Goal: Task Accomplishment & Management: Complete application form

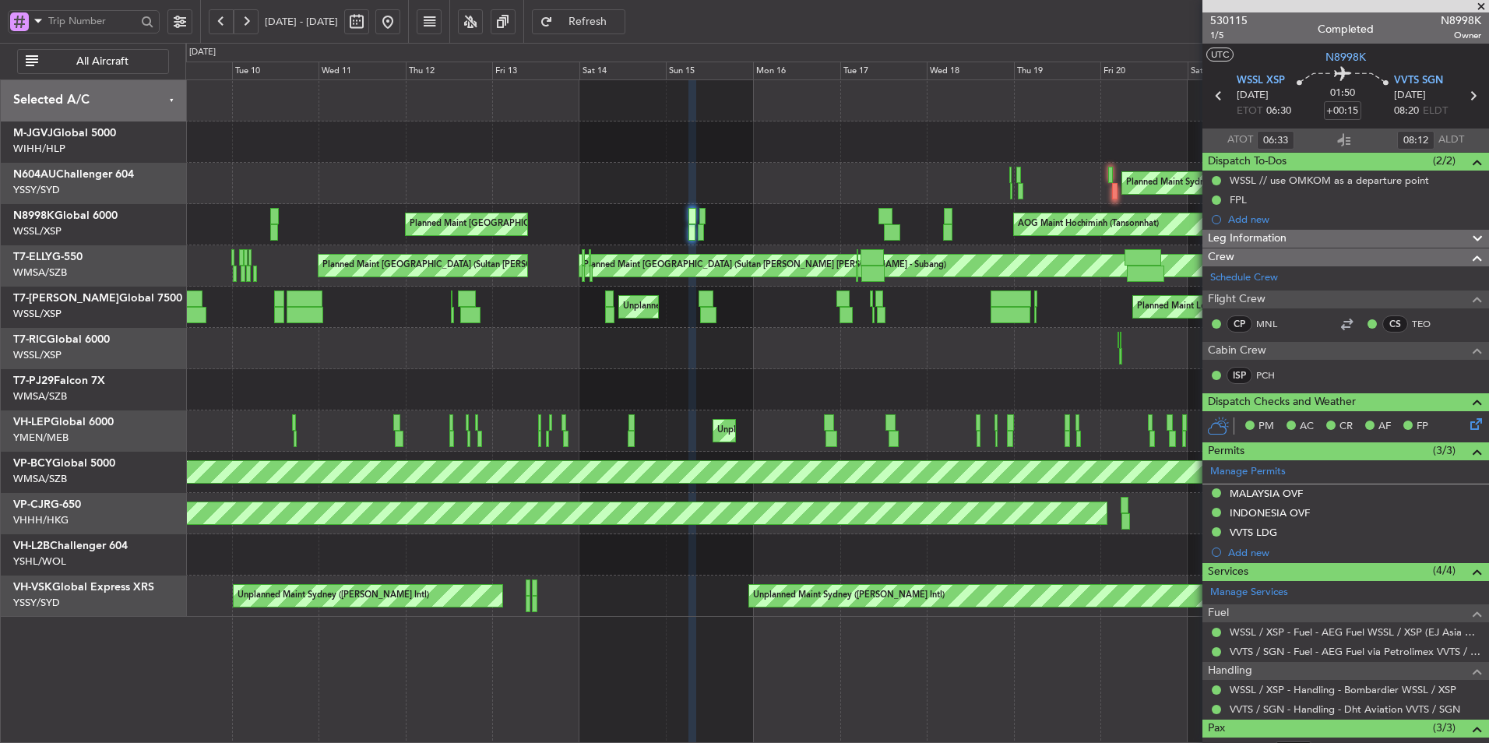
type input "[PERSON_NAME] (BTA)"
click at [400, 21] on button at bounding box center [387, 21] width 25 height 25
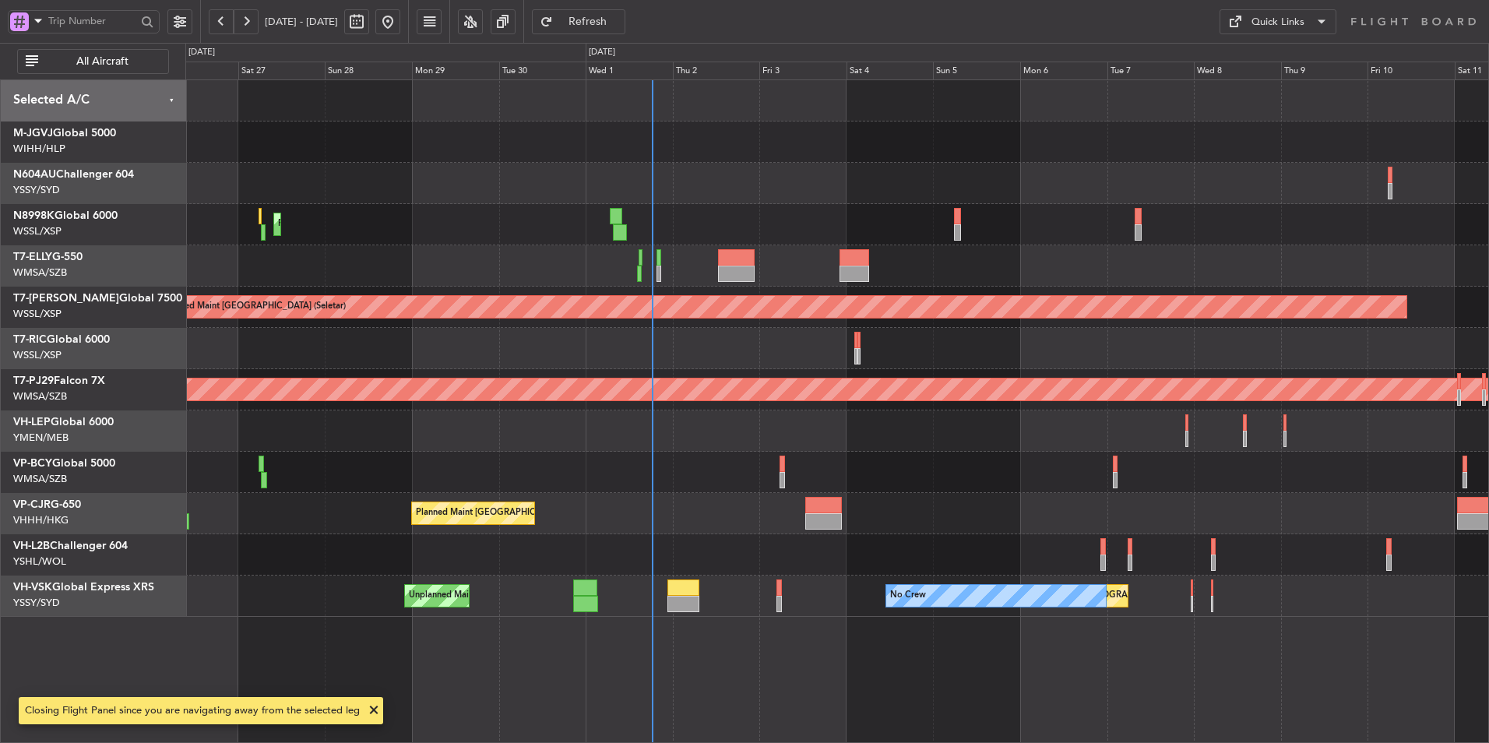
click at [570, 265] on div at bounding box center [836, 265] width 1303 height 41
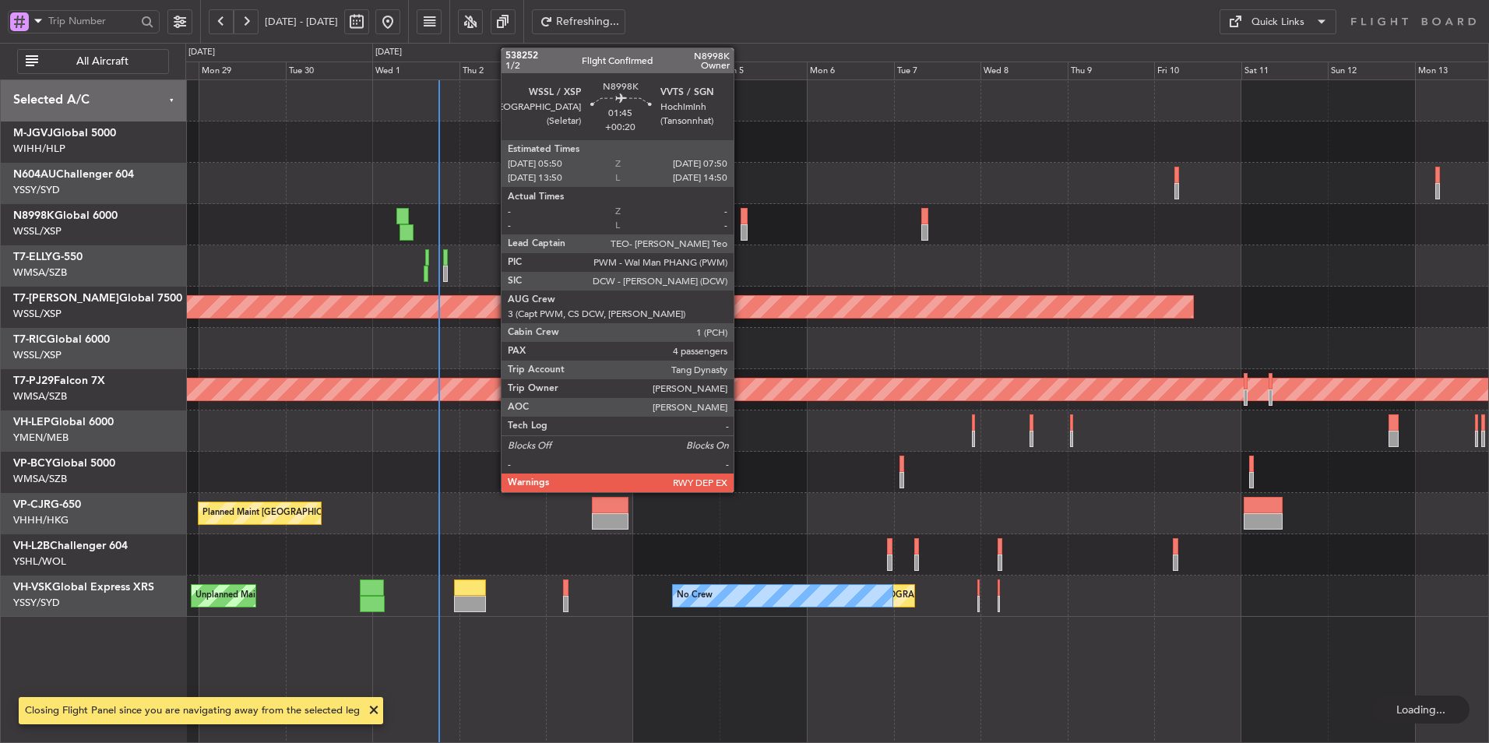
click at [741, 217] on div at bounding box center [745, 216] width 8 height 16
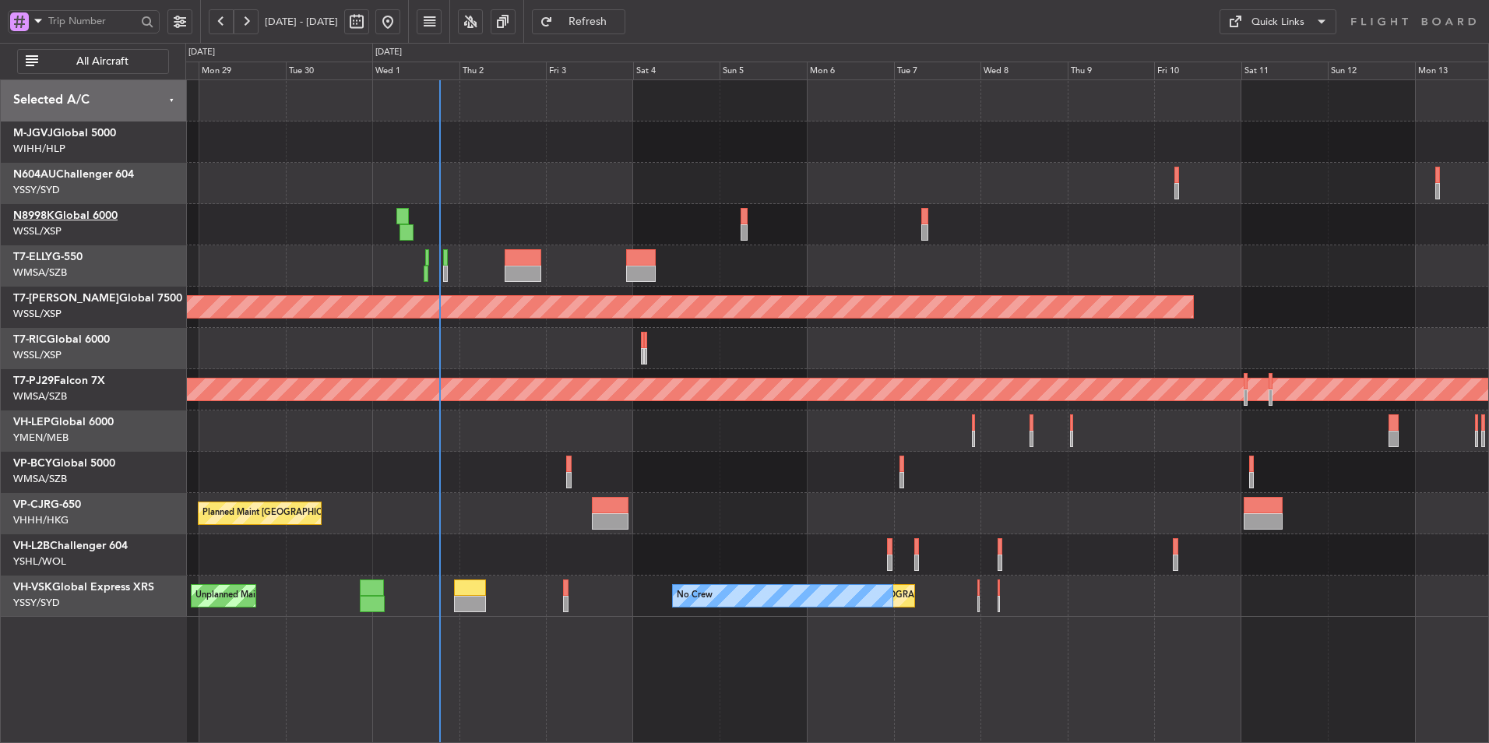
click at [94, 220] on link "N8998K Global 6000" at bounding box center [65, 215] width 104 height 11
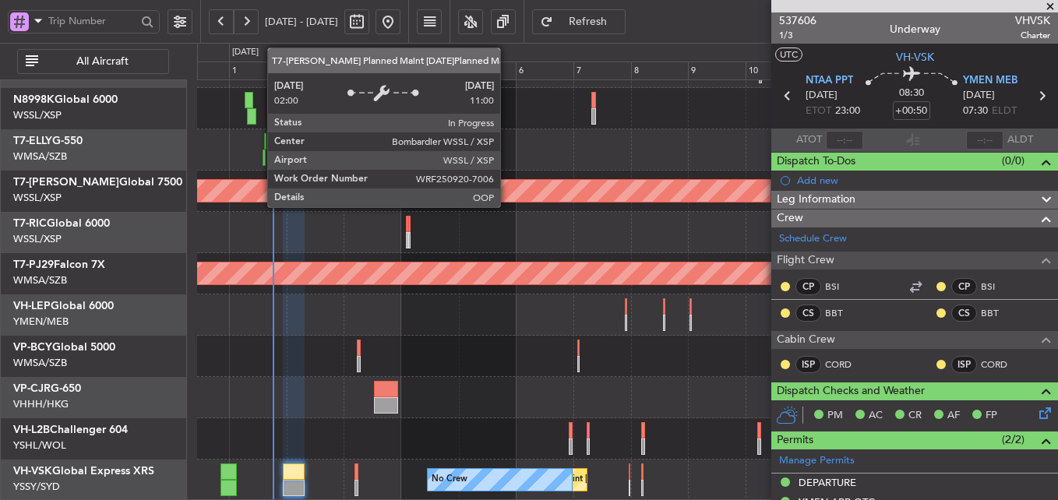
scroll to position [324, 0]
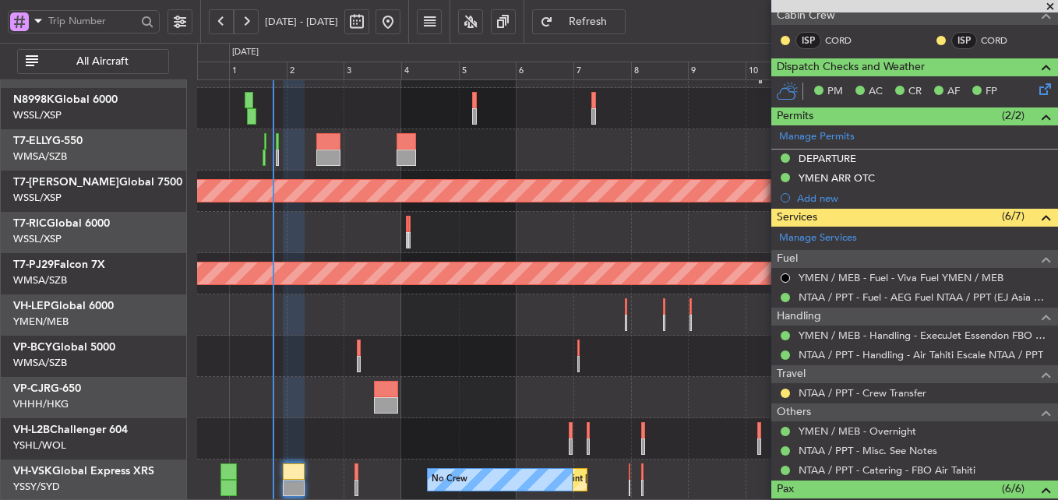
click at [400, 17] on button at bounding box center [387, 21] width 25 height 25
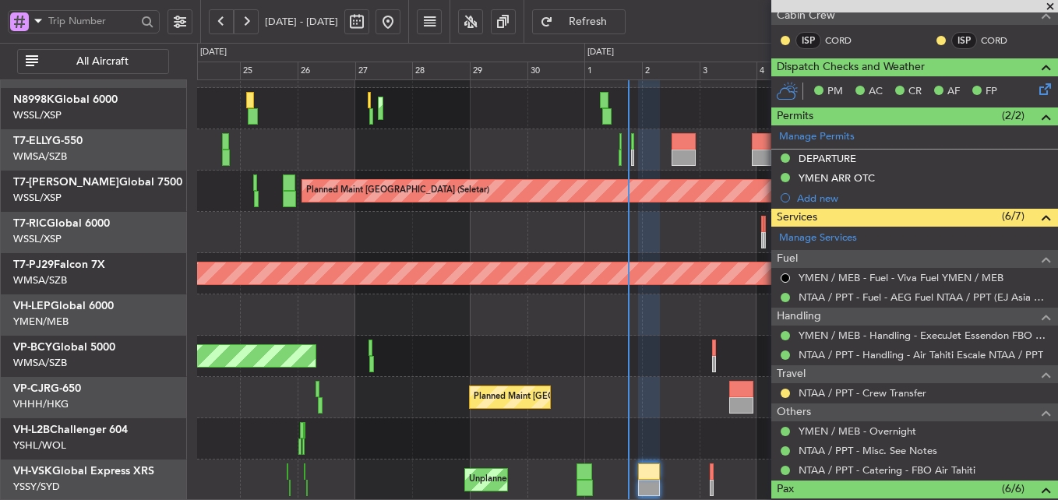
click at [1046, 6] on span at bounding box center [1050, 7] width 16 height 14
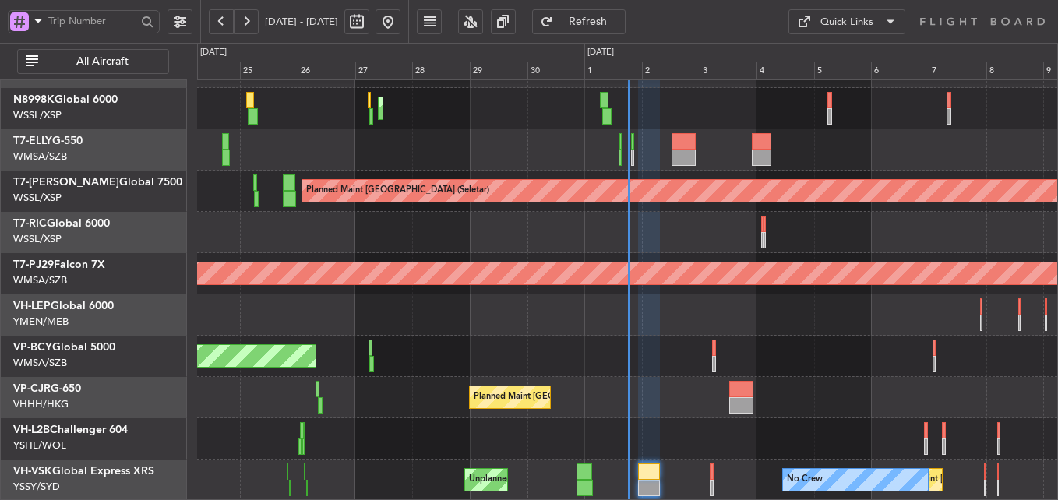
type input "0"
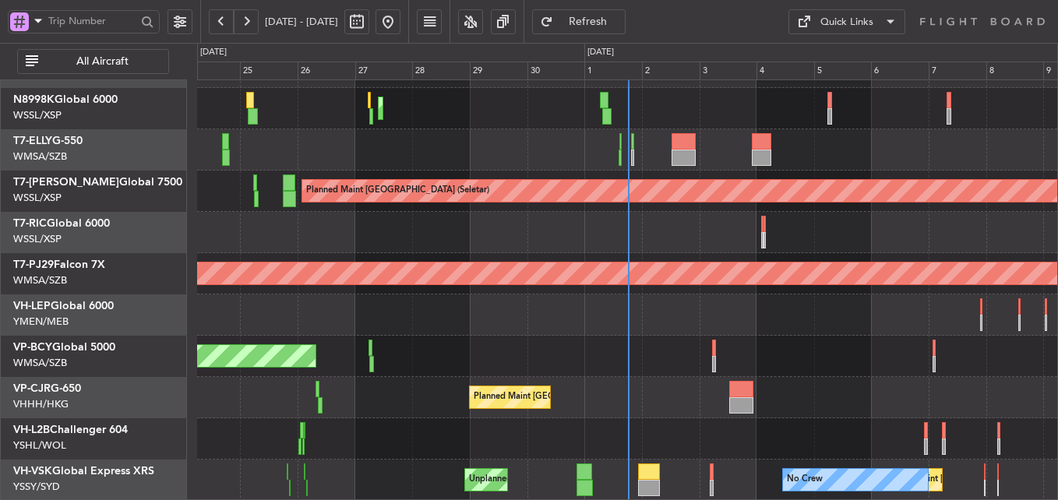
scroll to position [0, 0]
click at [492, 235] on div at bounding box center [627, 232] width 860 height 41
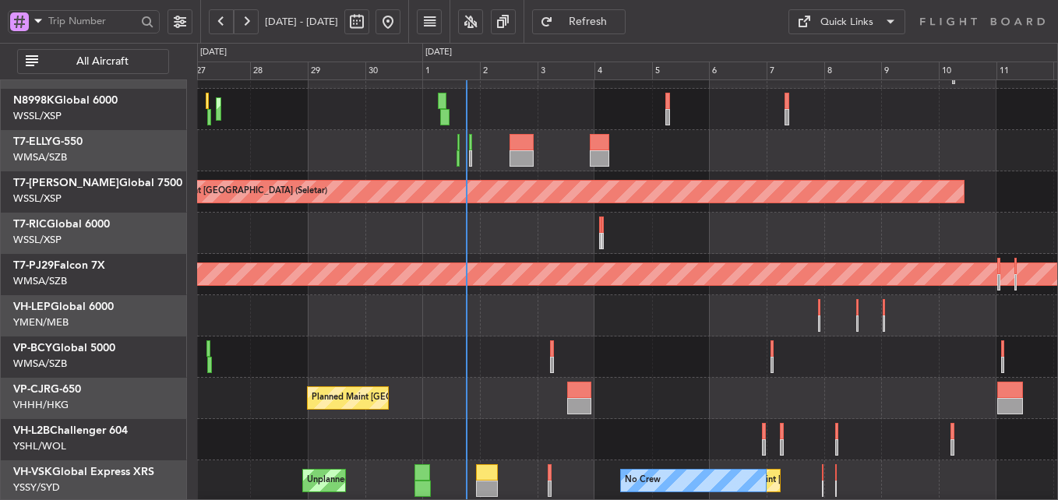
click at [472, 150] on div at bounding box center [627, 150] width 860 height 41
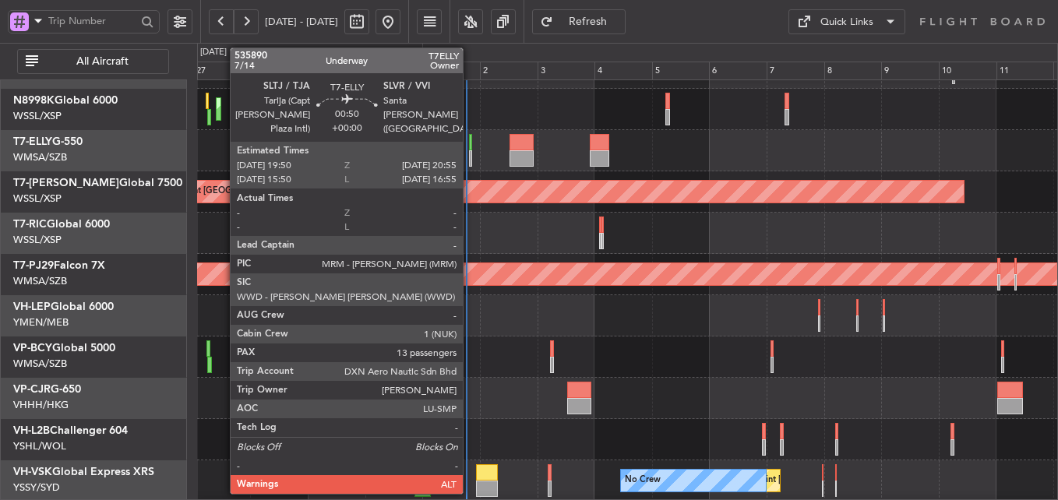
click at [470, 147] on div at bounding box center [470, 142] width 3 height 16
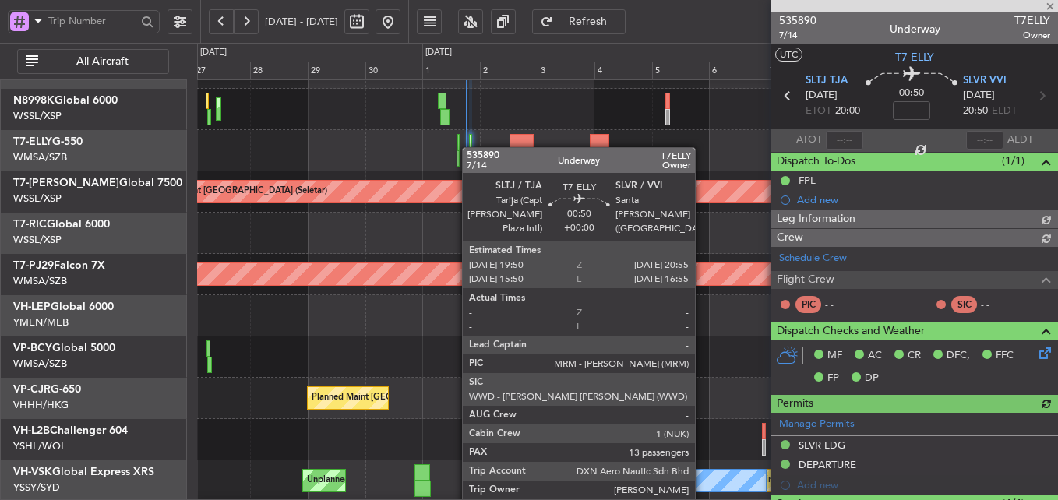
type input "Kennis Yau (KYA)"
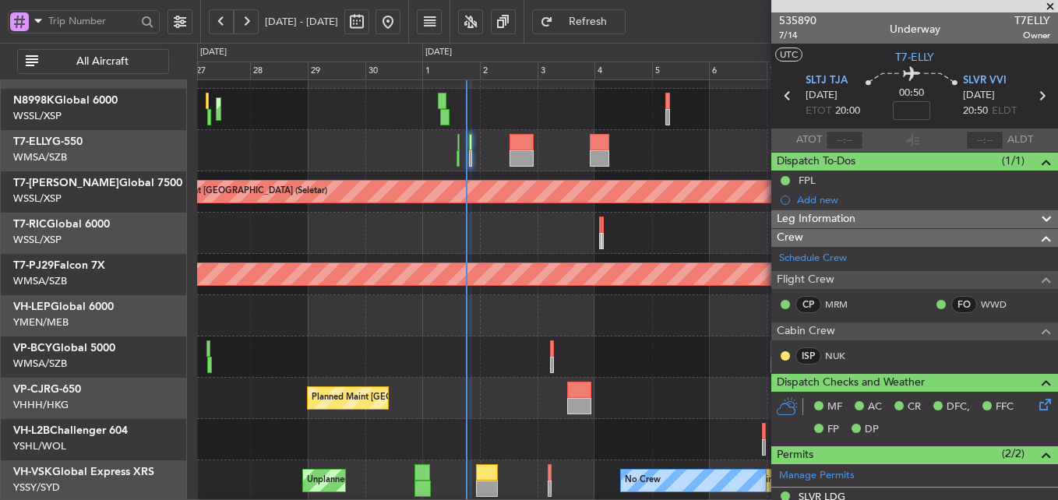
type input "Kennis Yau (KYA)"
